Goal: Information Seeking & Learning: Learn about a topic

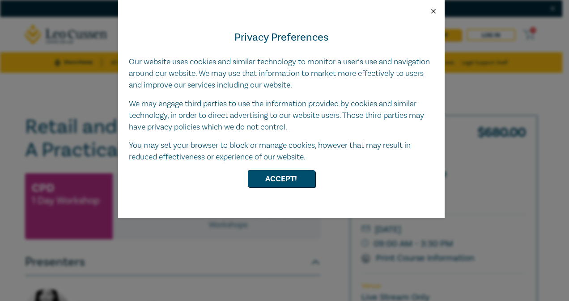
click at [434, 11] on button "Close" at bounding box center [433, 11] width 8 height 8
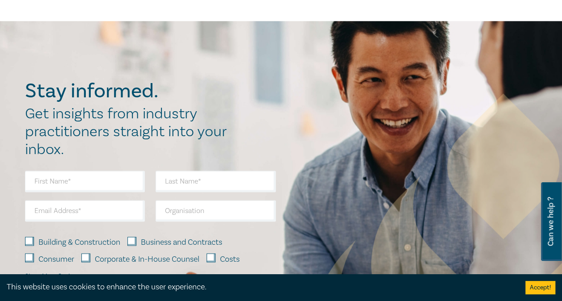
scroll to position [585, 0]
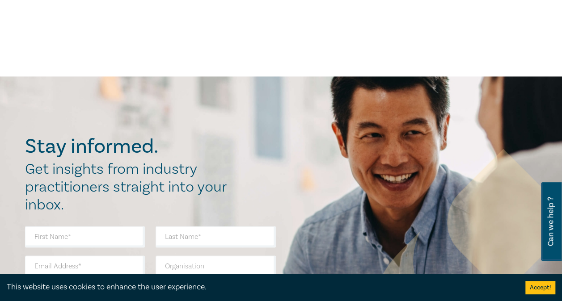
scroll to position [561, 0]
